Goal: Task Accomplishment & Management: Manage account settings

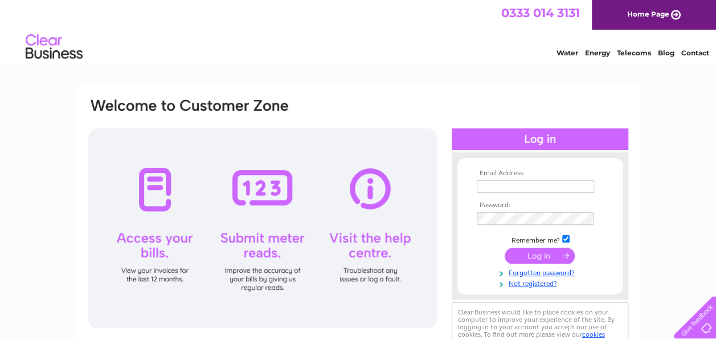
type input "[EMAIL_ADDRESS][DOMAIN_NAME]"
click at [548, 255] on input "submit" at bounding box center [540, 255] width 70 height 16
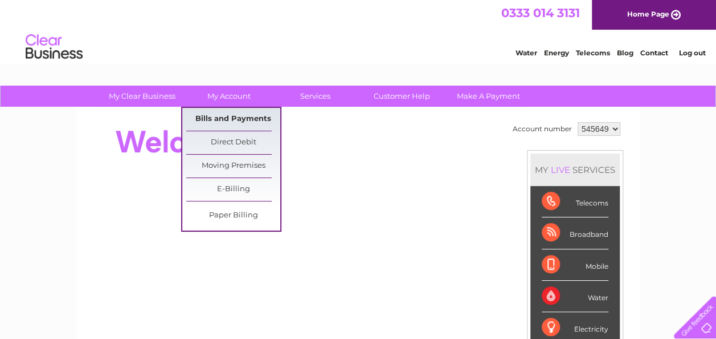
click at [234, 114] on link "Bills and Payments" at bounding box center [233, 119] width 94 height 23
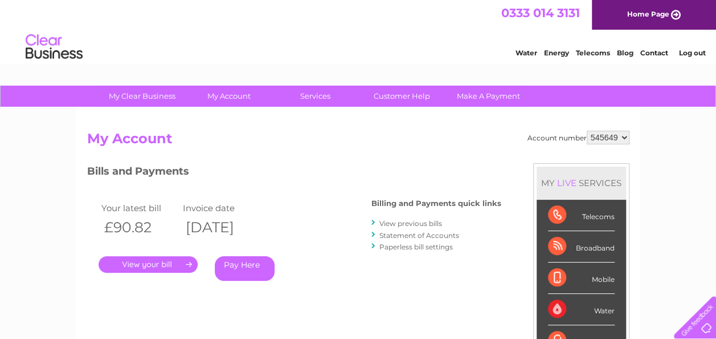
click at [161, 267] on link "." at bounding box center [148, 264] width 99 height 17
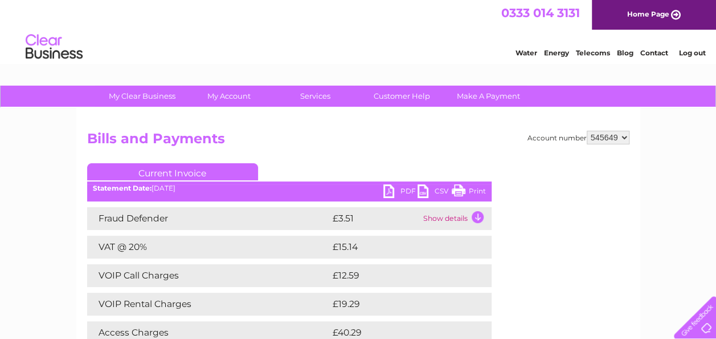
scroll to position [57, 0]
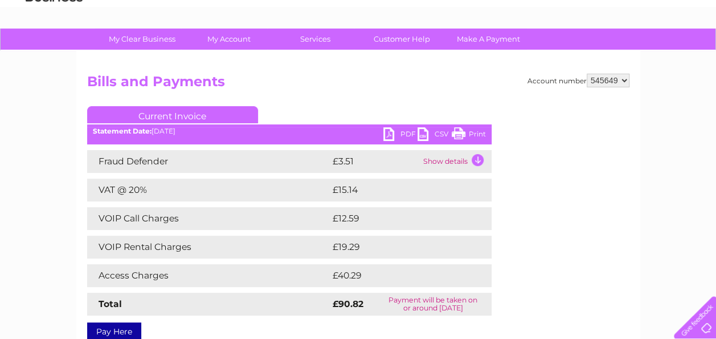
click at [462, 133] on link "Print" at bounding box center [469, 135] width 34 height 17
click at [624, 80] on select "545649 904783" at bounding box center [608, 81] width 43 height 14
select select "904783"
click at [587, 74] on select "545649 904783" at bounding box center [608, 81] width 43 height 14
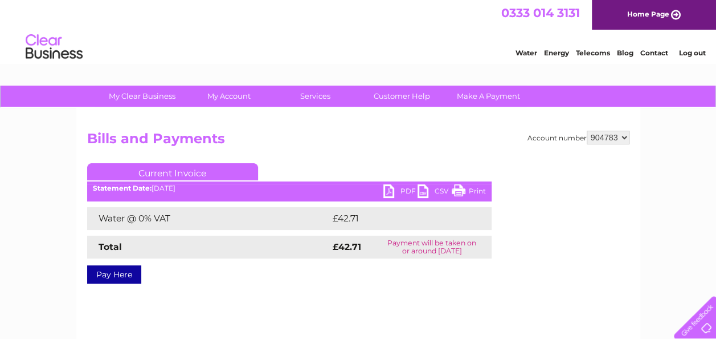
drag, startPoint x: 461, startPoint y: 192, endPoint x: 75, endPoint y: 277, distance: 395.2
click at [462, 192] on link "Print" at bounding box center [469, 192] width 34 height 17
